Goal: Ask a question

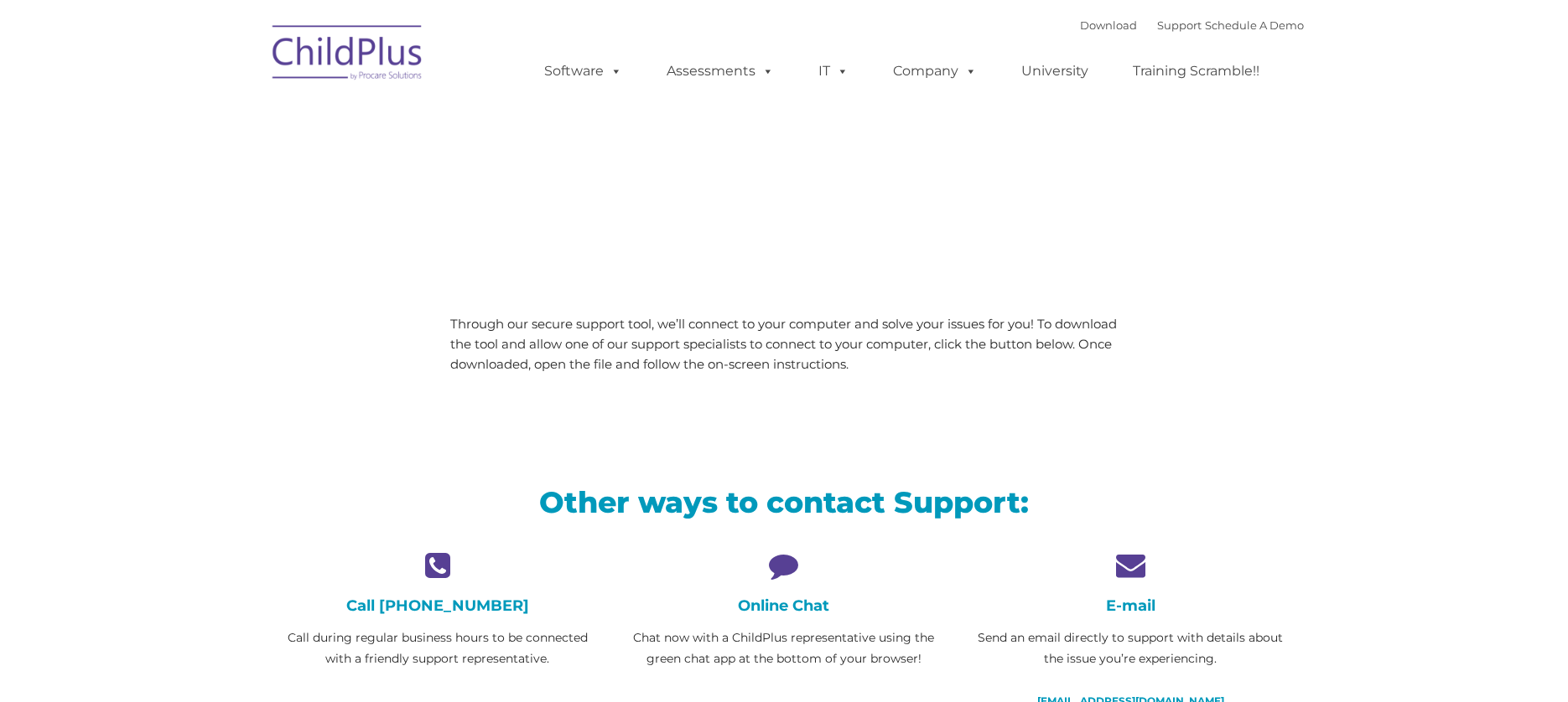
type input ""
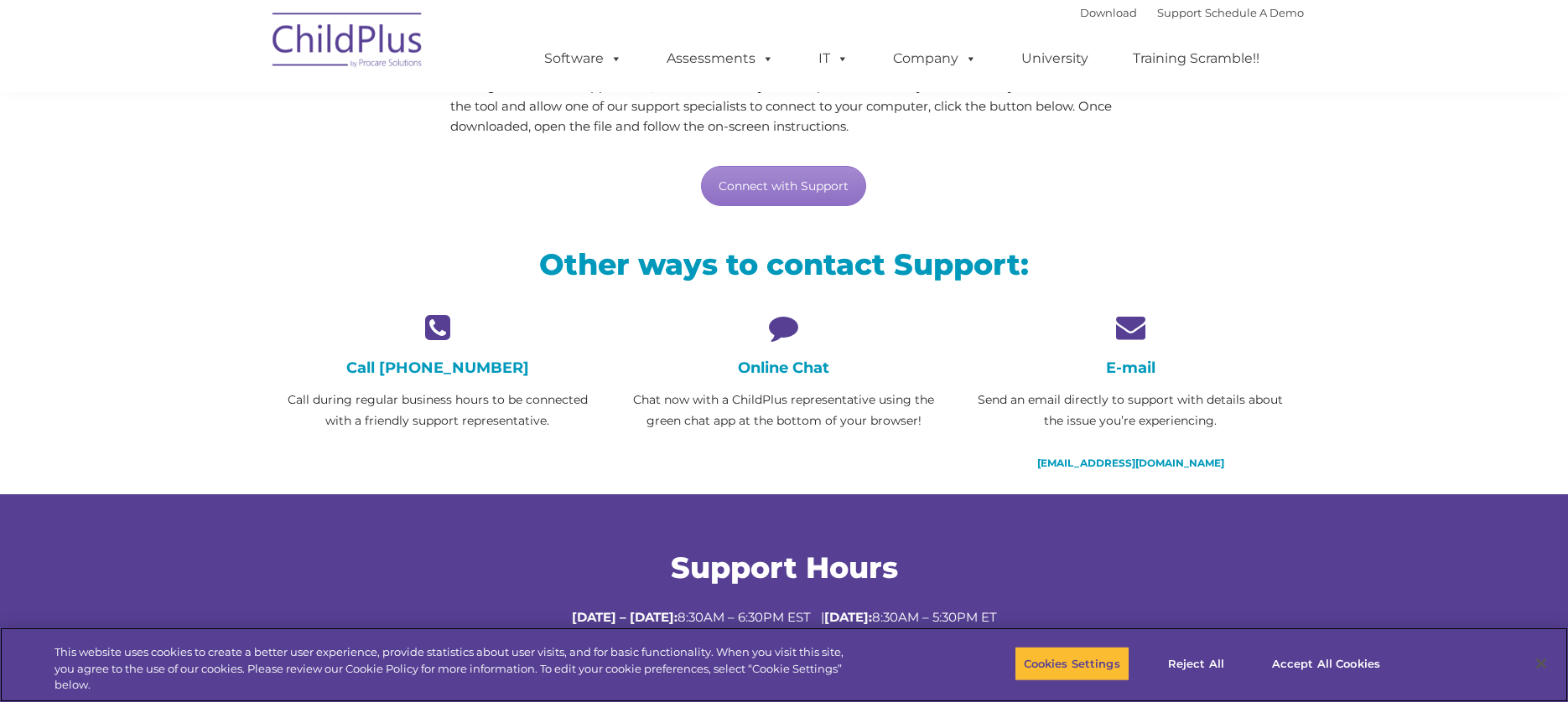
scroll to position [244, 0]
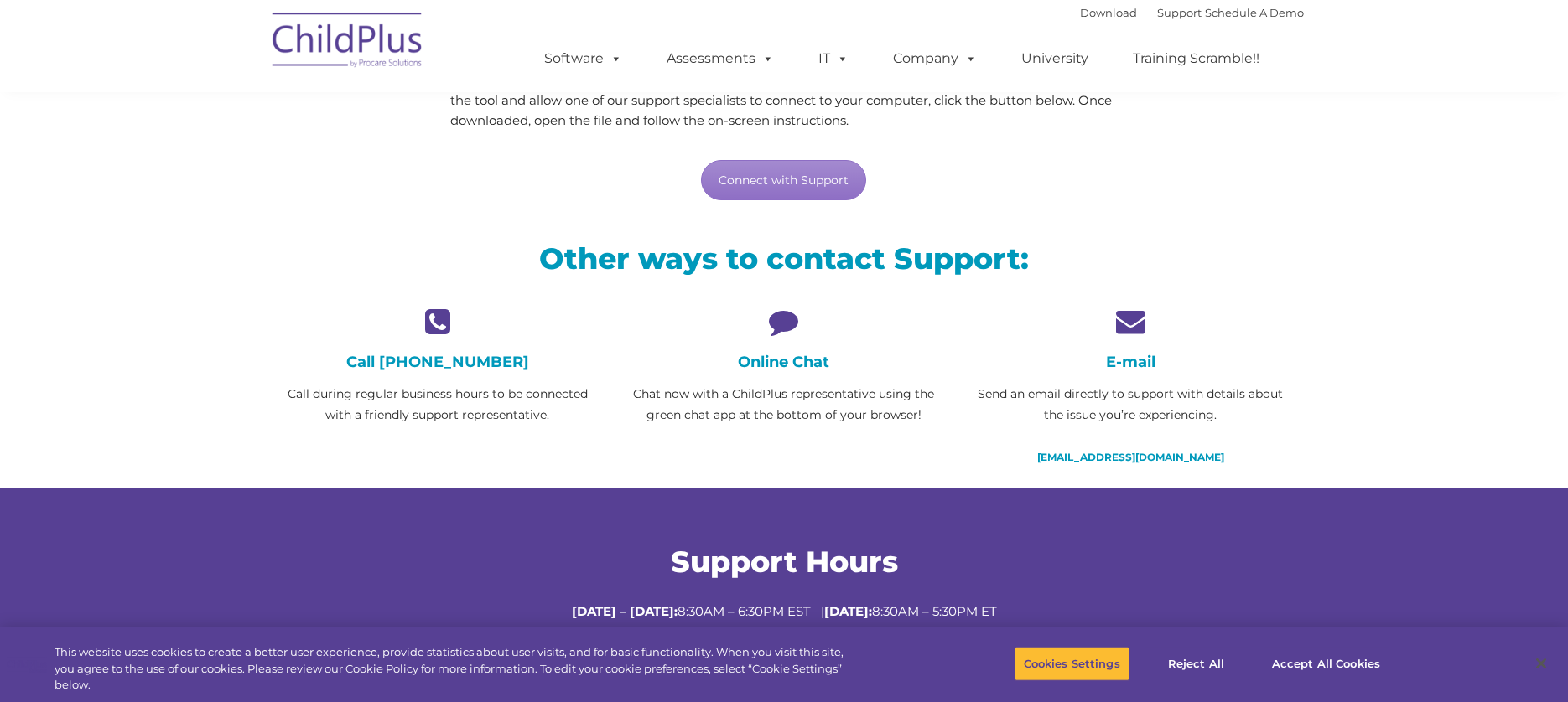
click at [784, 323] on icon at bounding box center [784, 321] width 321 height 29
click at [751, 407] on p "Chat now with a ChildPlus representative using the green chat app at the bottom…" at bounding box center [784, 404] width 321 height 42
click at [765, 177] on link "Connect with Support" at bounding box center [783, 180] width 165 height 40
click at [782, 366] on h4 "Online Chat" at bounding box center [784, 362] width 321 height 19
click at [772, 319] on icon at bounding box center [784, 321] width 321 height 29
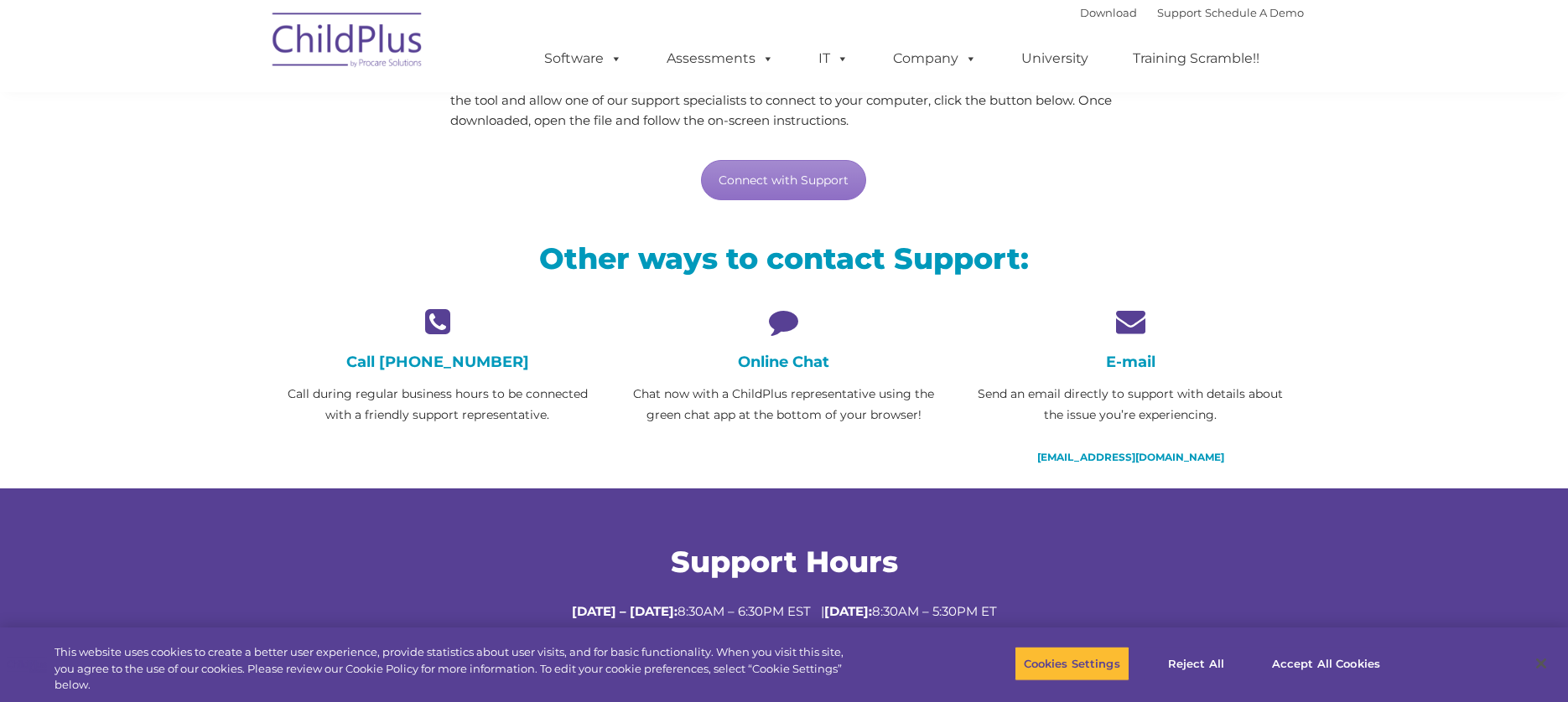
drag, startPoint x: 776, startPoint y: 380, endPoint x: 751, endPoint y: 402, distance: 33.3
click at [751, 402] on p "Chat now with a ChildPlus representative using the green chat app at the bottom…" at bounding box center [784, 404] width 321 height 42
drag, startPoint x: 780, startPoint y: 371, endPoint x: 765, endPoint y: 367, distance: 15.5
click at [765, 367] on h4 "Online Chat" at bounding box center [784, 362] width 321 height 19
drag, startPoint x: 765, startPoint y: 367, endPoint x: 1525, endPoint y: 364, distance: 760.0
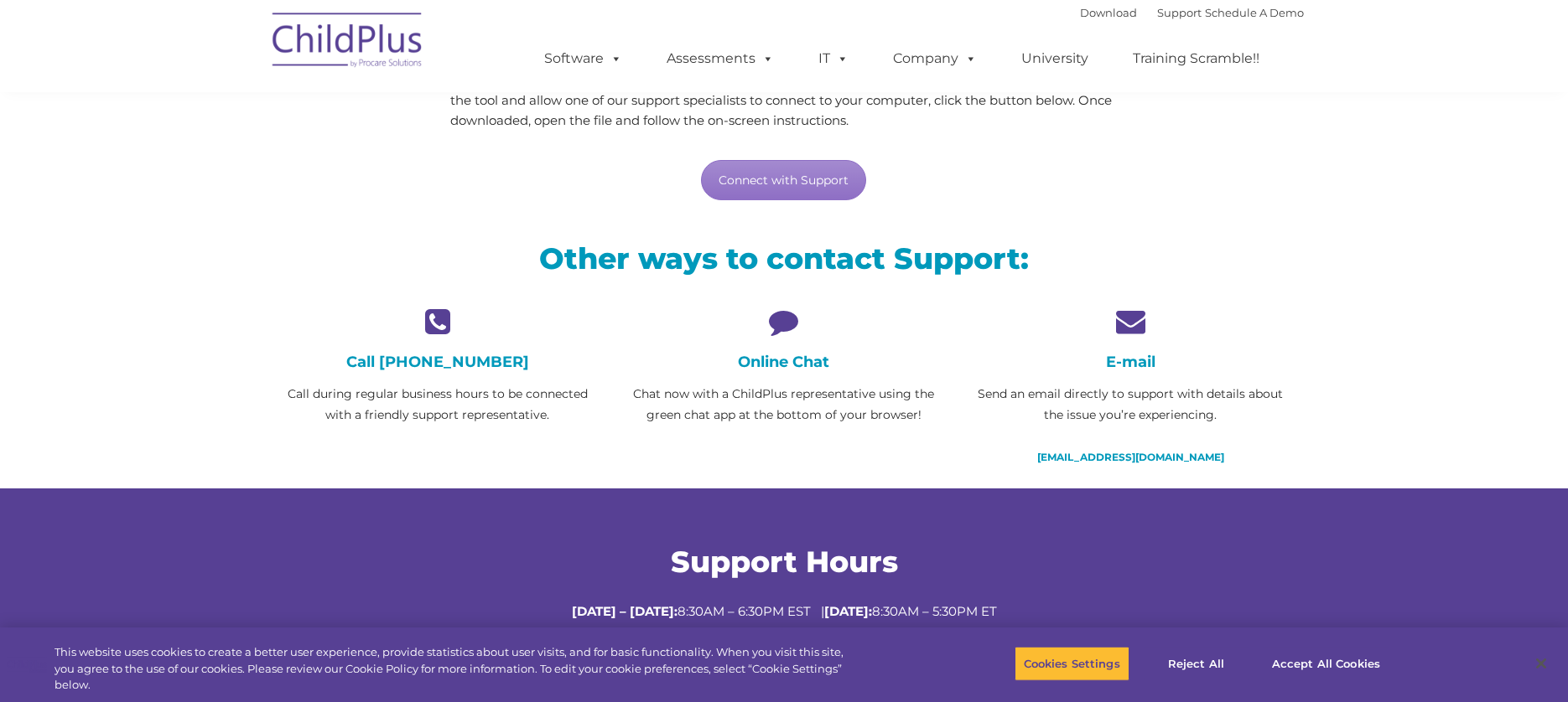
click at [1480, 384] on section "LiveSupport with SplashTop Need live support? We’re here to help! Through our s…" at bounding box center [784, 203] width 1568 height 895
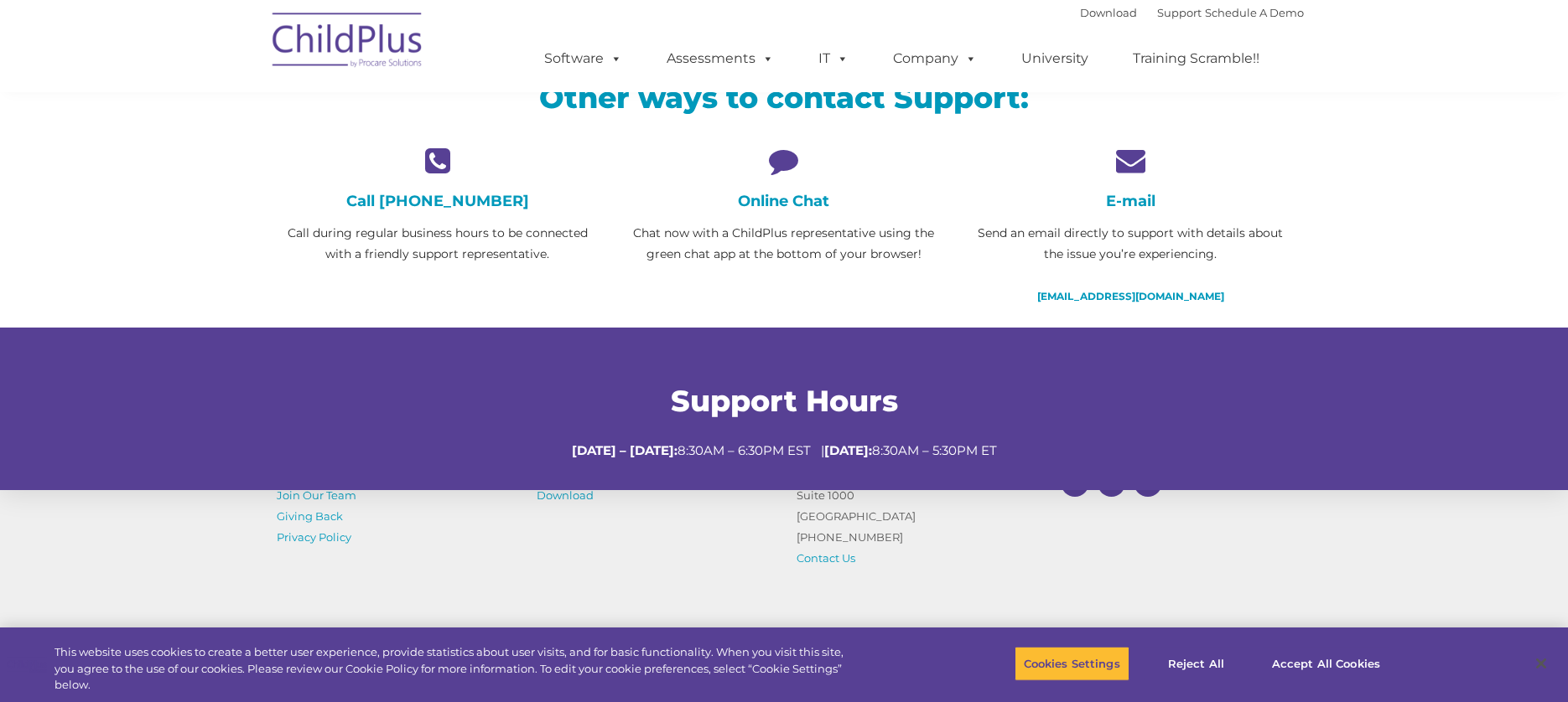
scroll to position [550, 0]
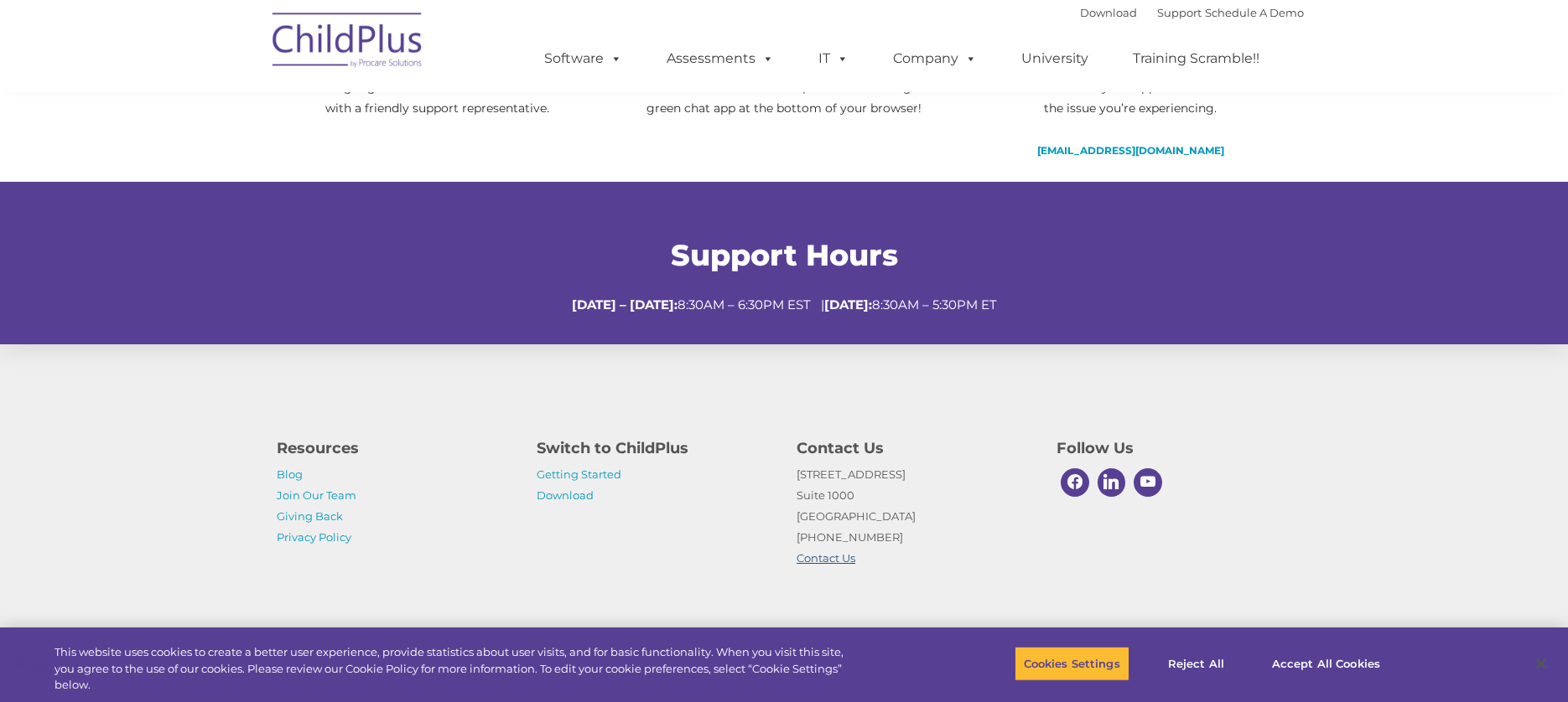
click at [829, 557] on link "Contact Us" at bounding box center [825, 558] width 59 height 14
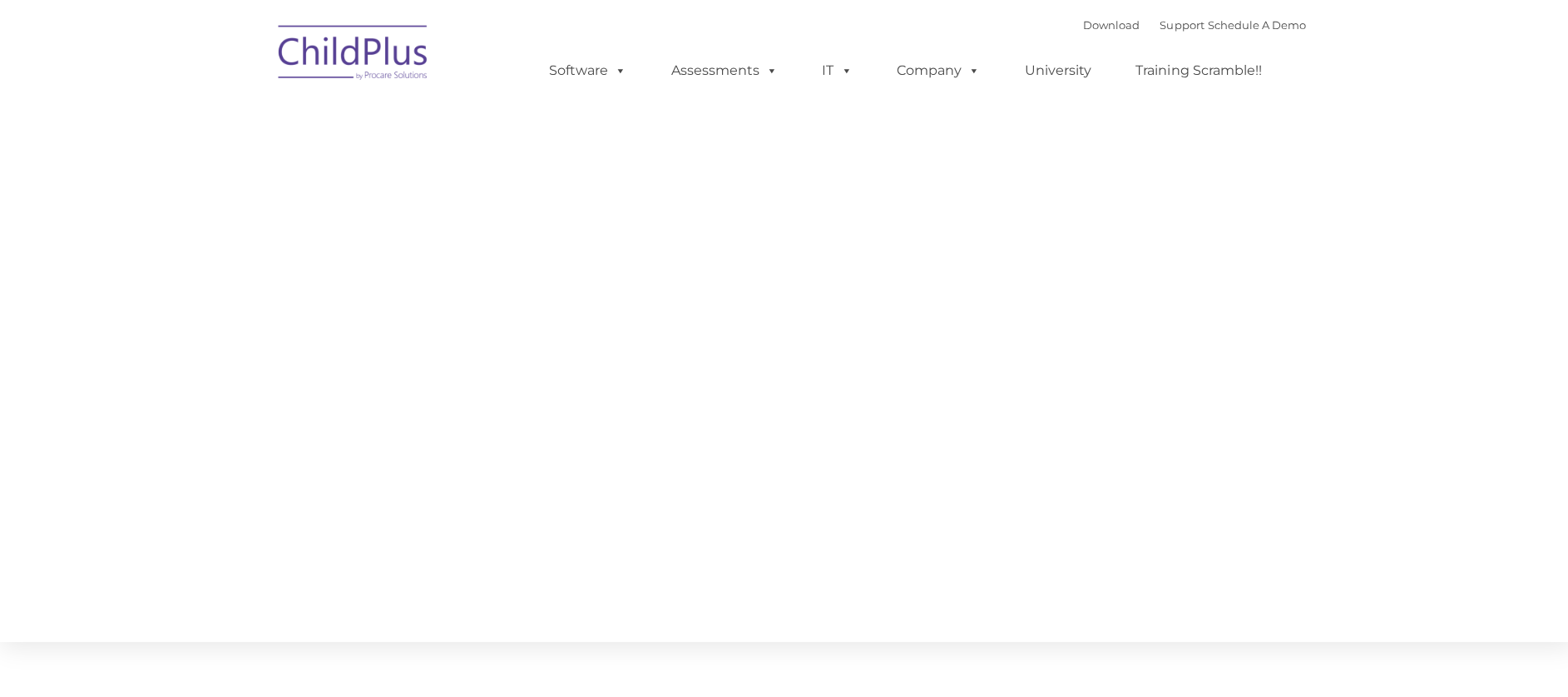
type input ""
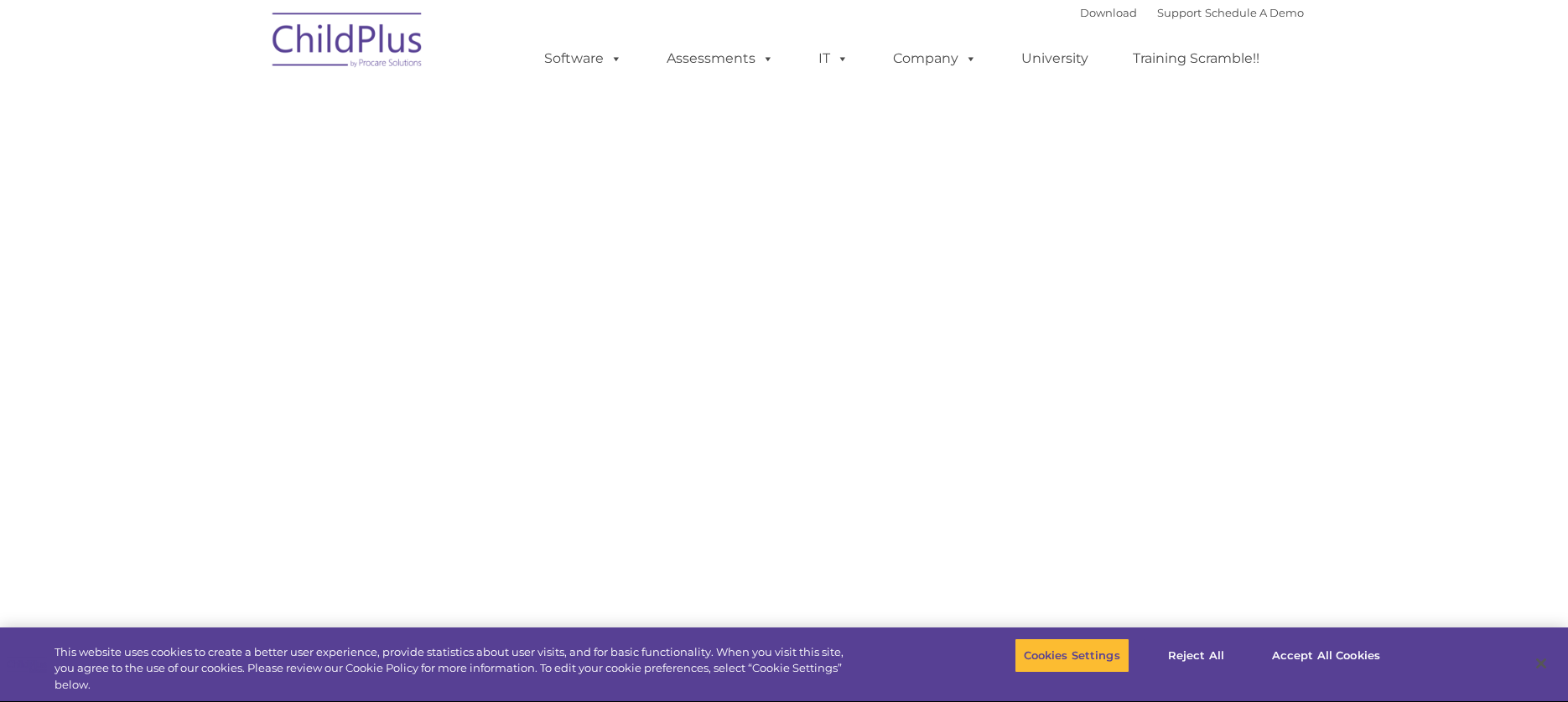
select select "MEDIUM"
